Goal: Task Accomplishment & Management: Complete application form

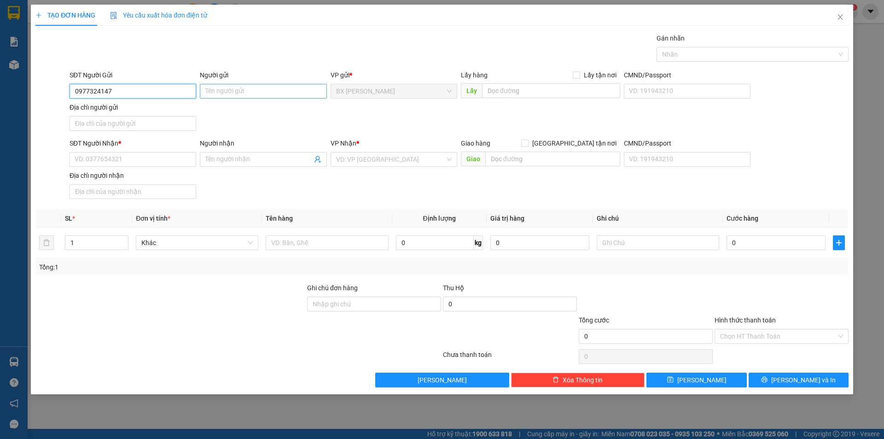
type input "0977324147"
click at [228, 91] on input "Người gửi" at bounding box center [263, 91] width 127 height 15
type input "ANH LẮM"
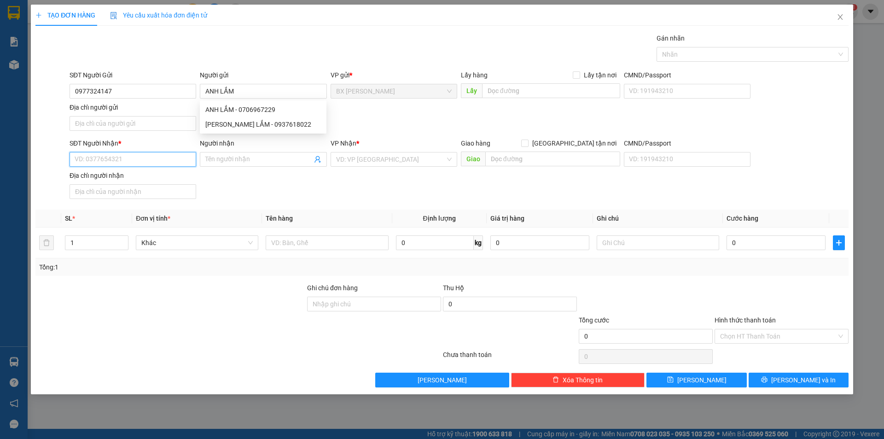
click at [145, 153] on input "SĐT Người Nhận *" at bounding box center [133, 159] width 127 height 15
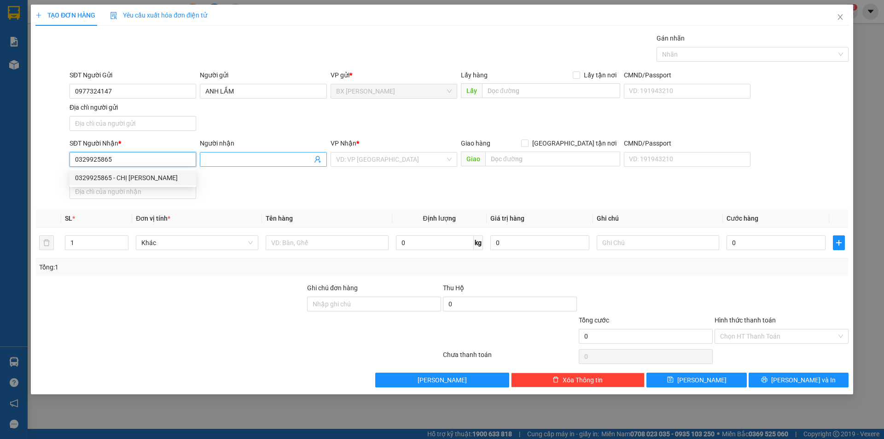
type input "0329925865"
click at [242, 156] on input "Người nhận" at bounding box center [258, 159] width 106 height 10
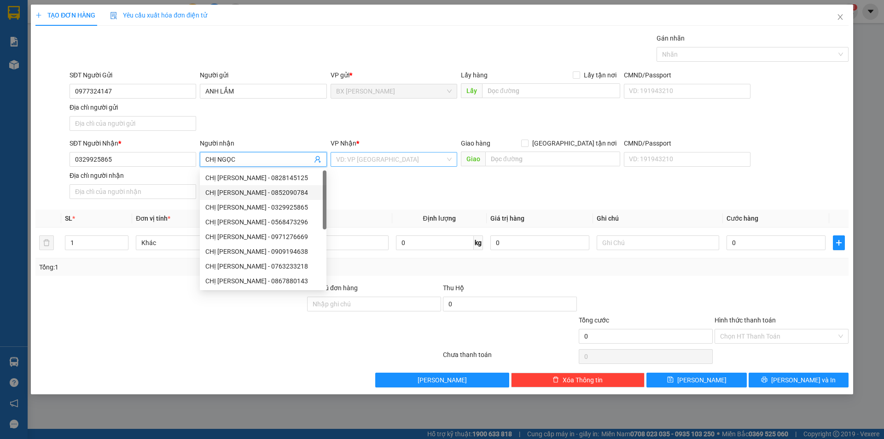
type input "CHỊ NGỌC"
click at [357, 154] on input "search" at bounding box center [390, 159] width 109 height 14
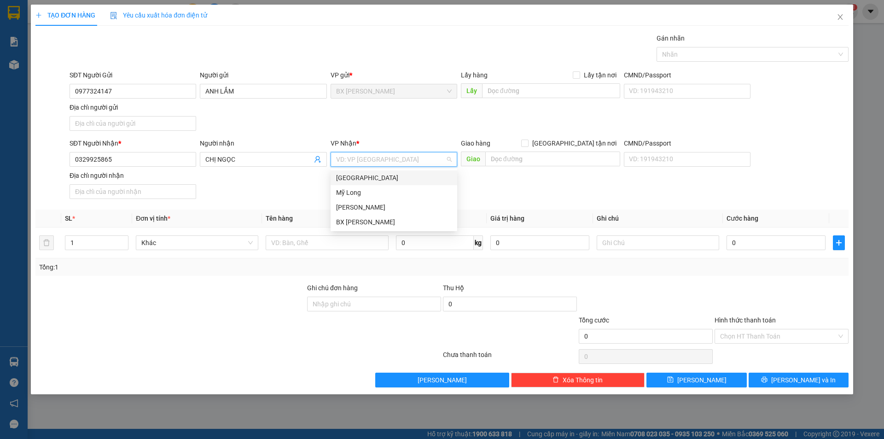
click at [361, 173] on div "[GEOGRAPHIC_DATA]" at bounding box center [394, 178] width 116 height 10
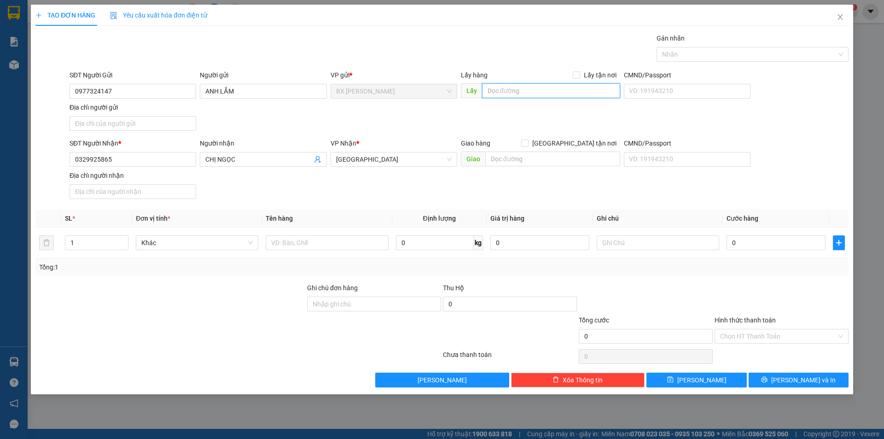
click at [530, 92] on input "text" at bounding box center [551, 90] width 138 height 15
type input "CHỢ ĐẦU MỐI"
click at [377, 244] on input "text" at bounding box center [327, 242] width 122 height 15
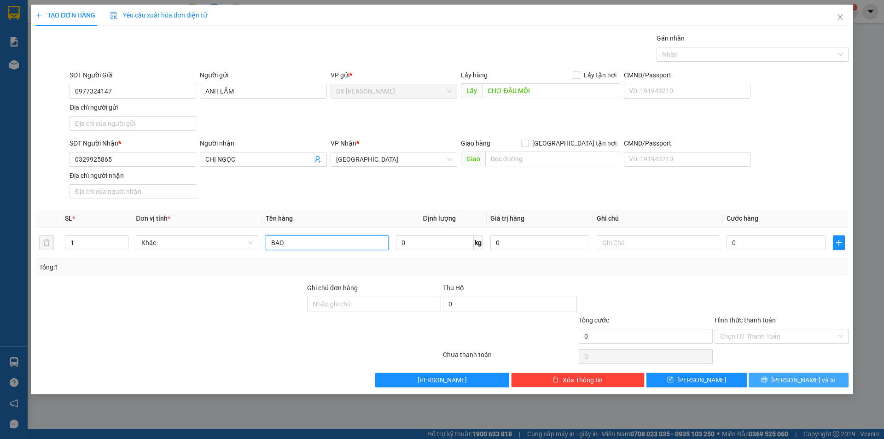
type input "BAO"
click at [779, 377] on button "[PERSON_NAME] và In" at bounding box center [799, 379] width 100 height 15
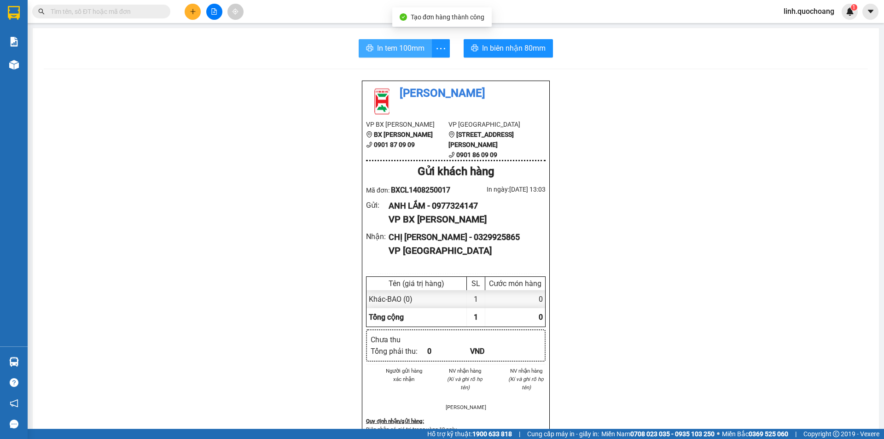
click at [376, 57] on button "In tem 100mm" at bounding box center [395, 48] width 73 height 18
